Goal: Task Accomplishment & Management: Use online tool/utility

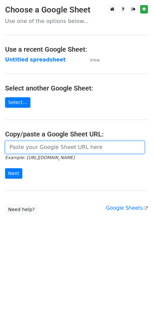
click at [37, 143] on input "url" at bounding box center [74, 147] width 139 height 13
paste input "[URL][DOMAIN_NAME]"
type input "[URL][DOMAIN_NAME]"
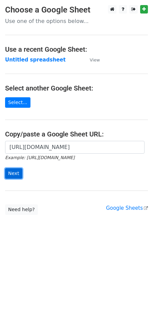
scroll to position [0, 0]
click at [18, 175] on input "Next" at bounding box center [13, 173] width 17 height 10
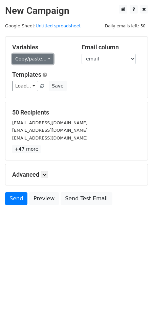
click at [47, 56] on link "Copy/paste..." at bounding box center [32, 59] width 41 height 10
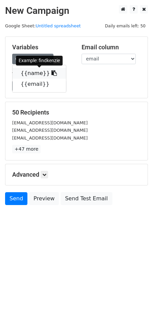
click at [51, 73] on icon at bounding box center [53, 72] width 5 height 5
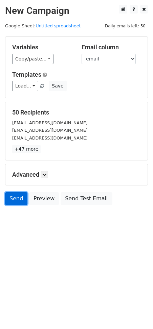
click at [21, 200] on link "Send" at bounding box center [16, 198] width 22 height 13
